Goal: Task Accomplishment & Management: Use online tool/utility

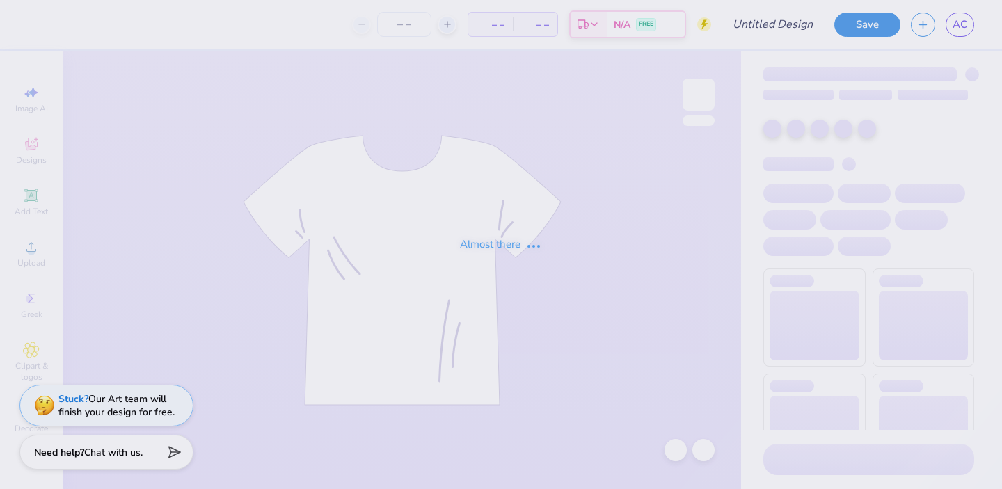
type input "pickleball club"
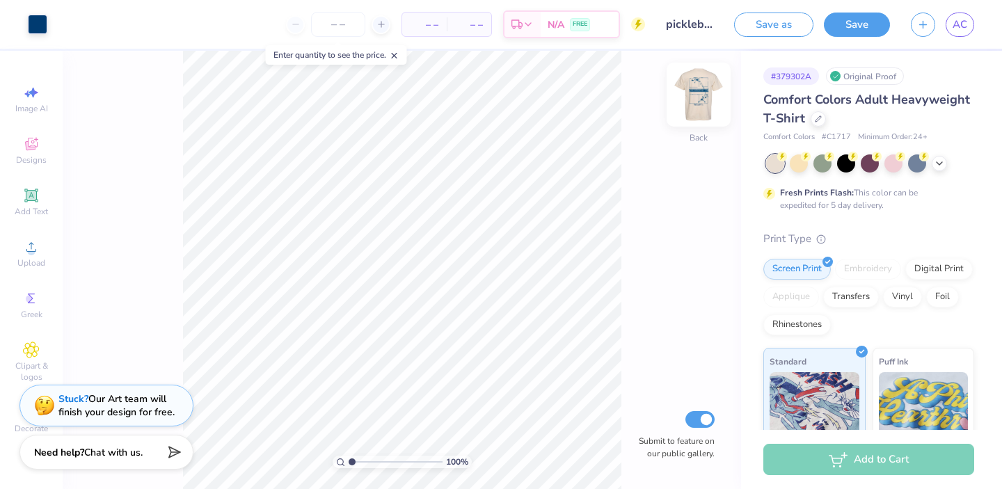
click at [705, 97] on img at bounding box center [698, 95] width 56 height 56
click at [706, 97] on img at bounding box center [698, 95] width 56 height 56
click at [706, 97] on img at bounding box center [698, 95] width 28 height 28
click at [698, 106] on img at bounding box center [698, 95] width 56 height 56
click at [698, 106] on img at bounding box center [698, 95] width 28 height 28
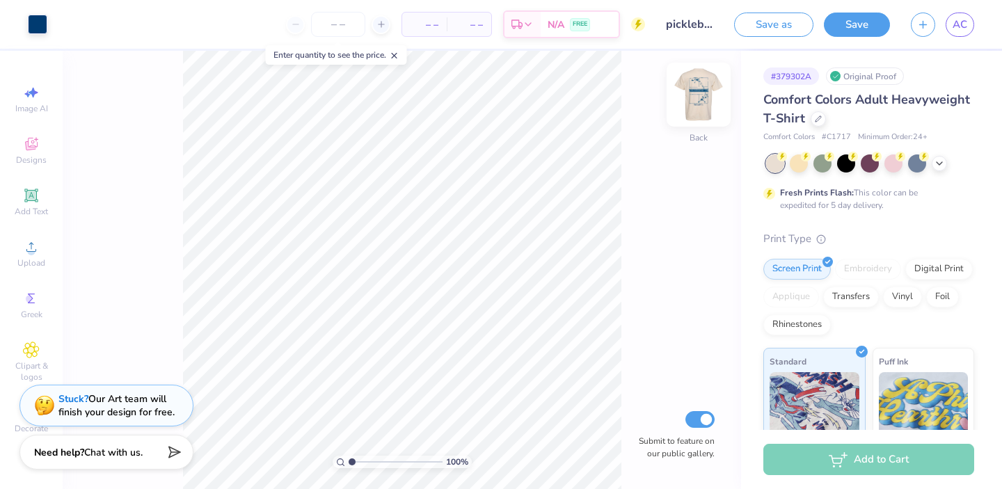
click at [698, 106] on img at bounding box center [698, 95] width 56 height 56
click at [687, 85] on img at bounding box center [698, 95] width 56 height 56
